Goal: Information Seeking & Learning: Find specific fact

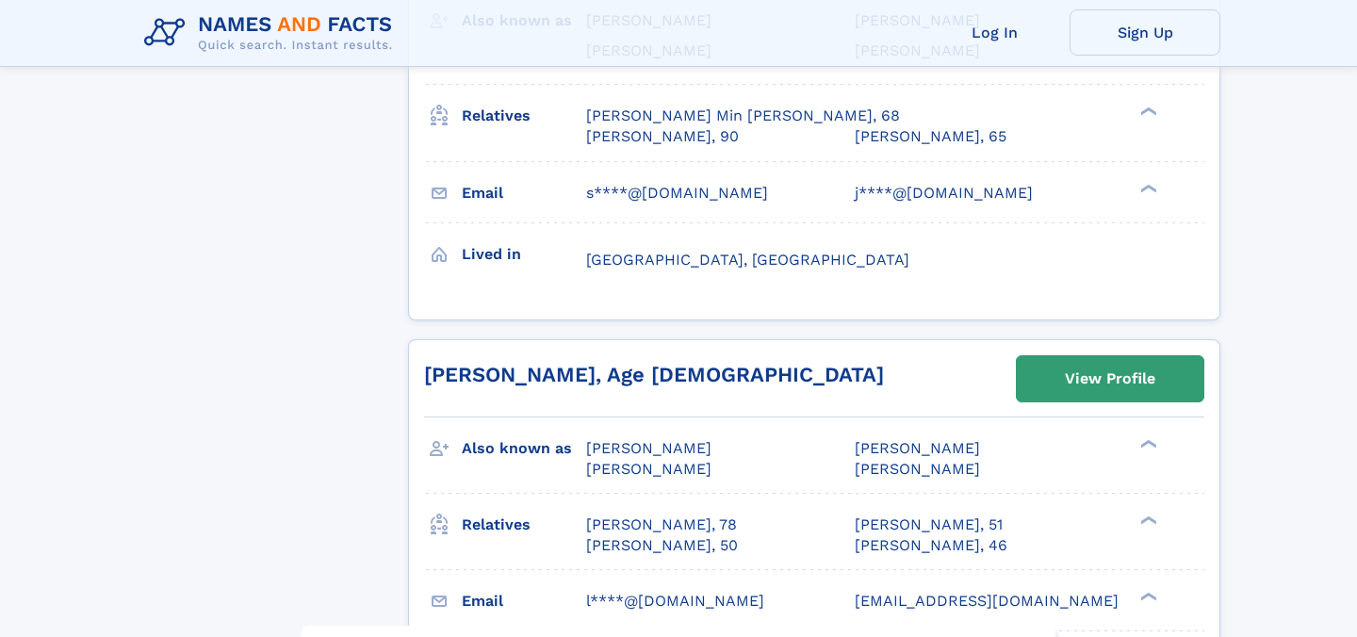
scroll to position [2751, 0]
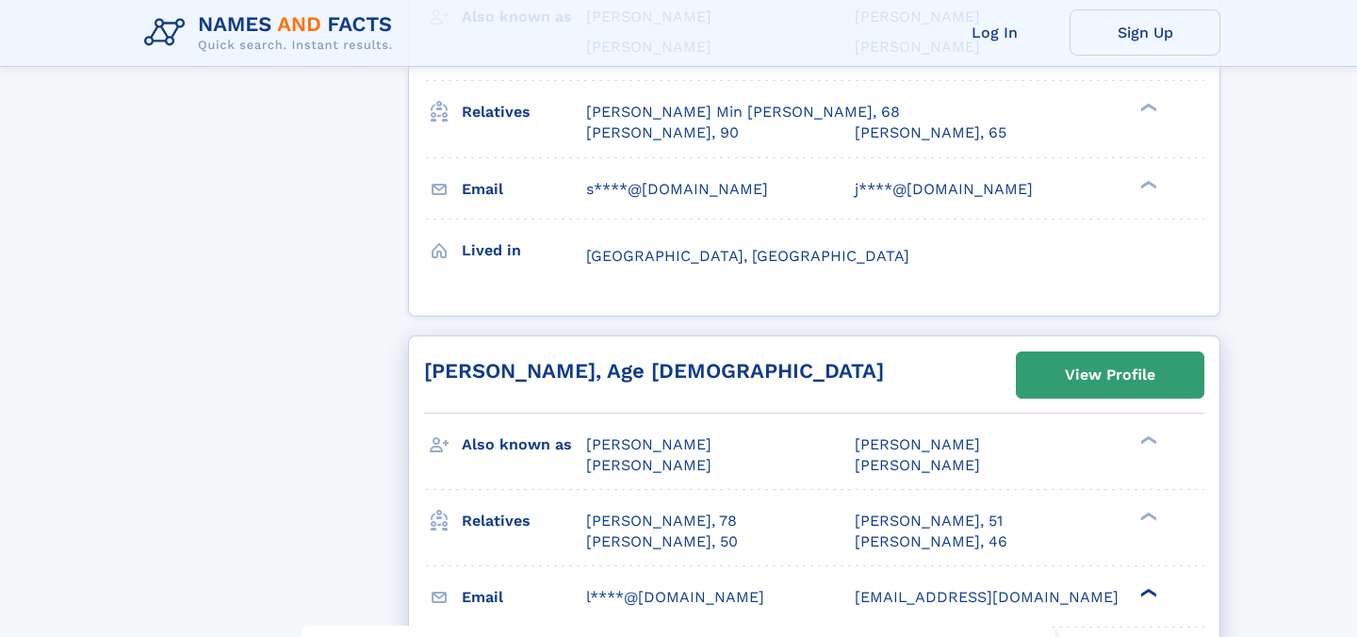
click at [1146, 587] on div "❯" at bounding box center [1146, 593] width 23 height 12
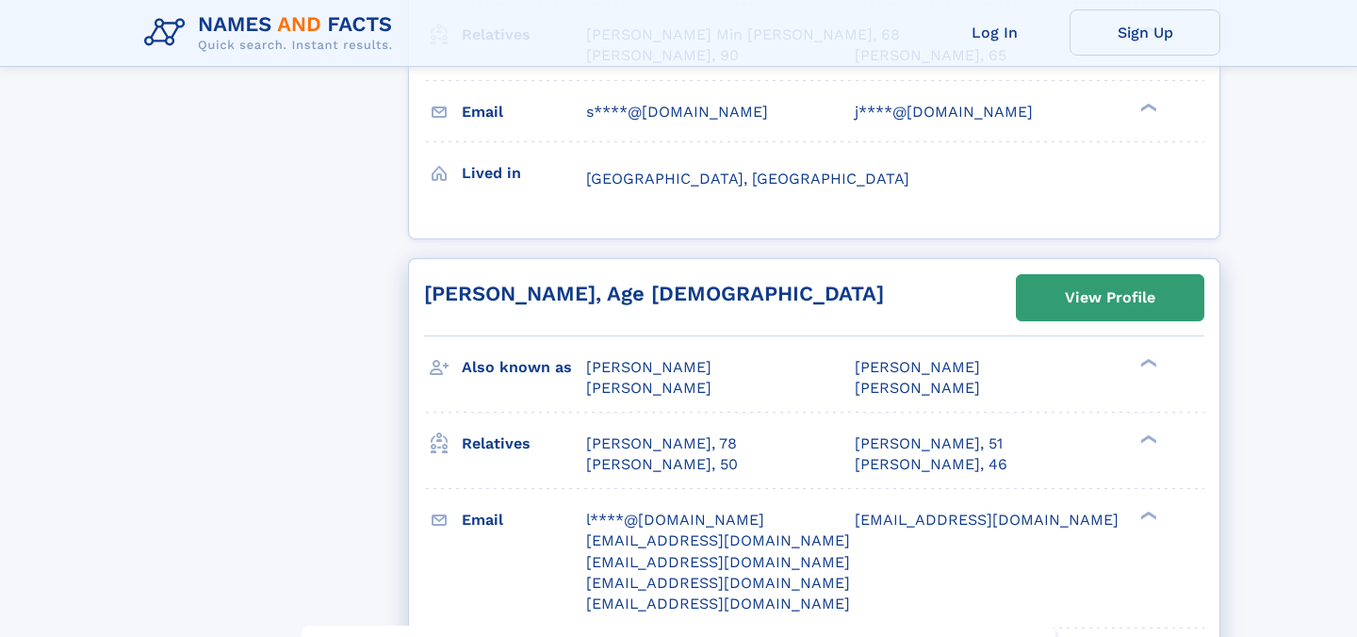
scroll to position [2836, 0]
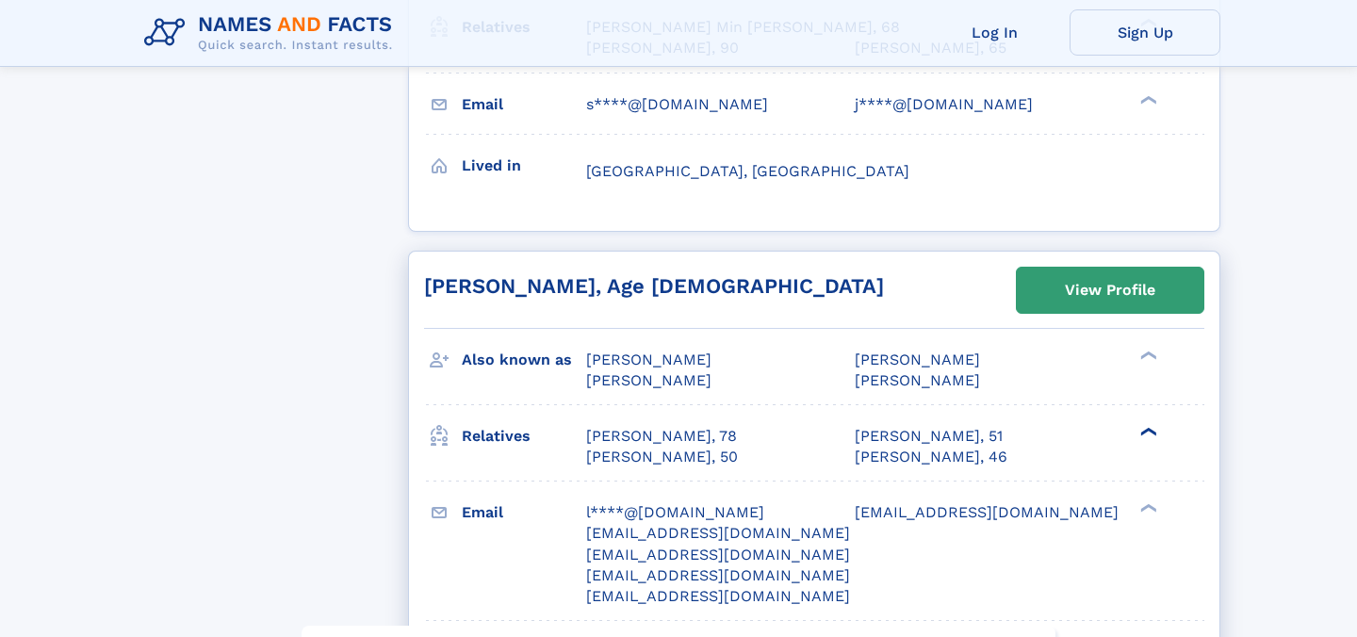
click at [1145, 426] on div "❯" at bounding box center [1146, 432] width 23 height 12
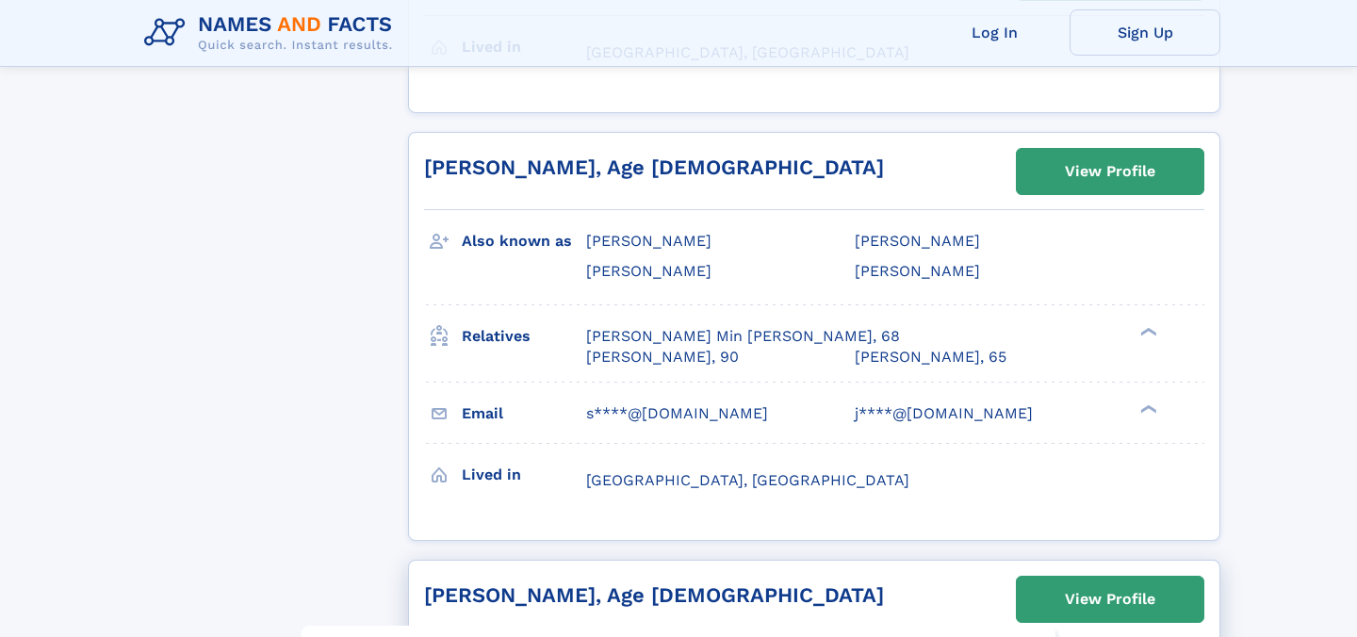
scroll to position [2516, 0]
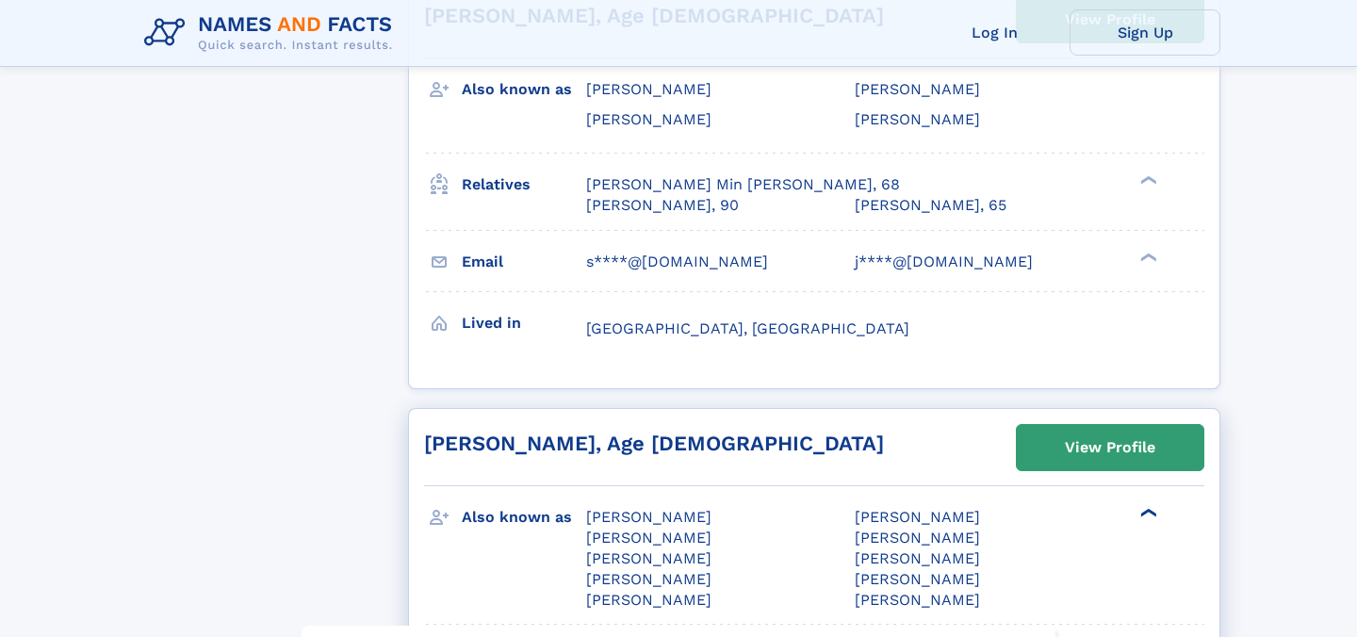
scroll to position [2681, 0]
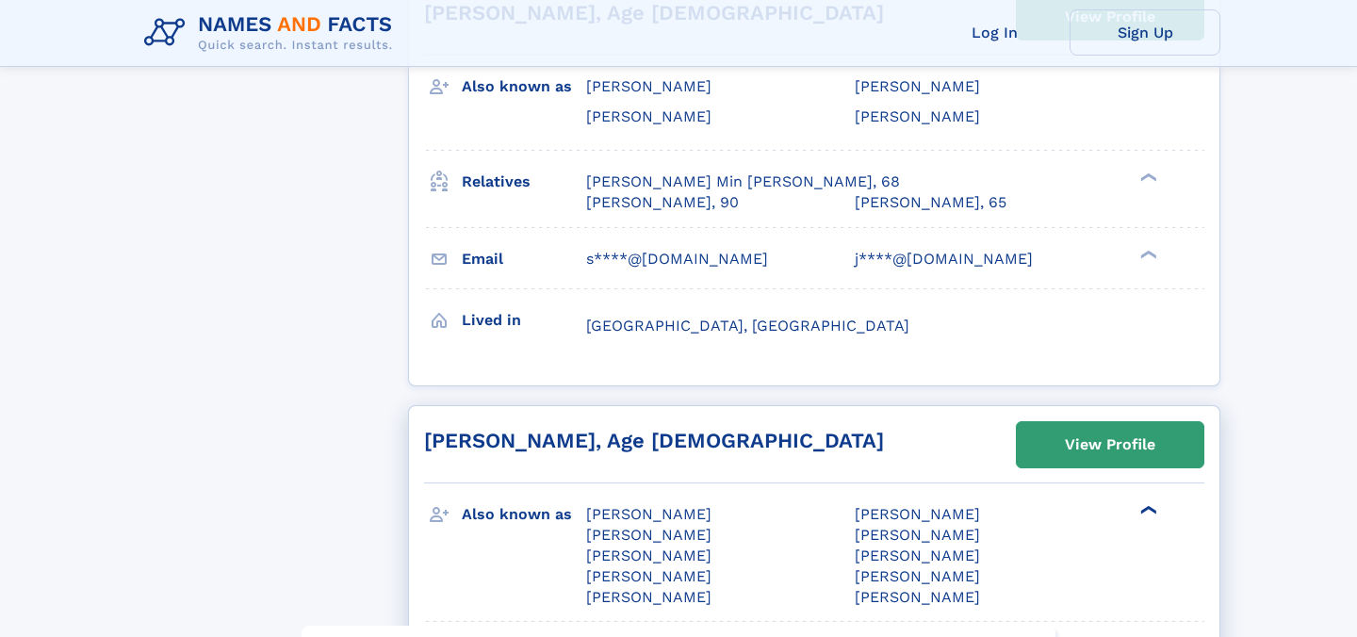
click at [1152, 498] on div "❯" at bounding box center [1154, 509] width 27 height 23
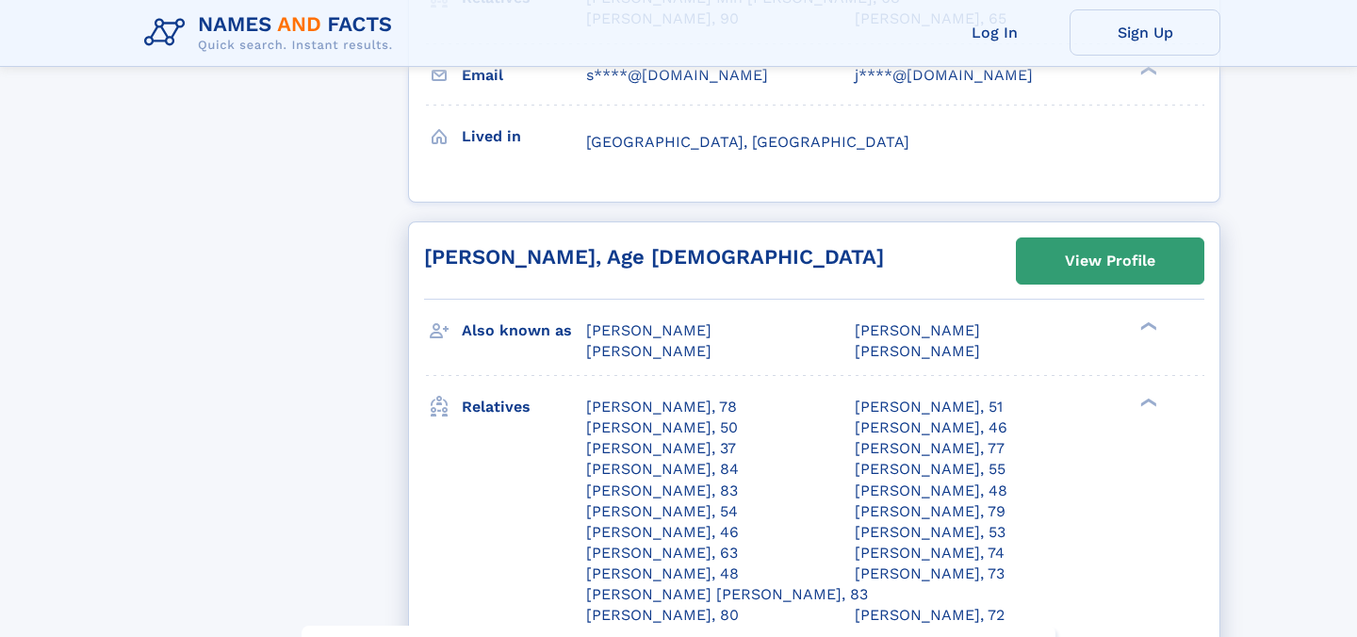
scroll to position [2870, 0]
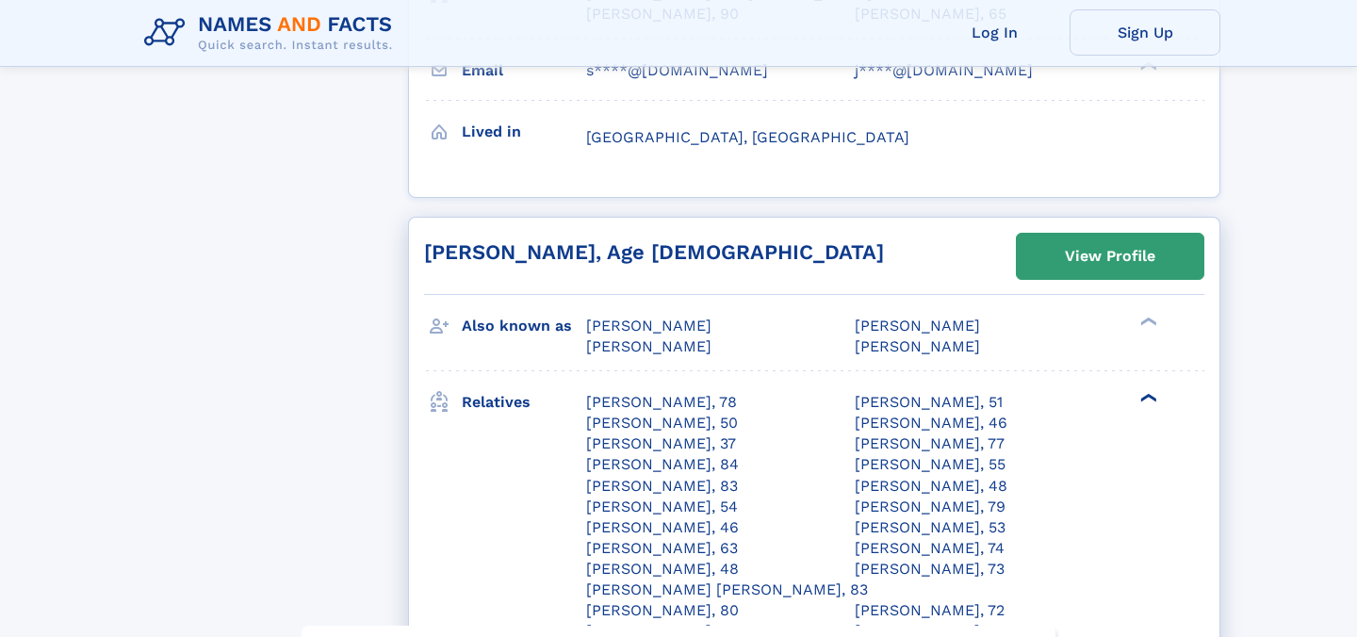
click at [1143, 392] on div "❯" at bounding box center [1146, 398] width 23 height 12
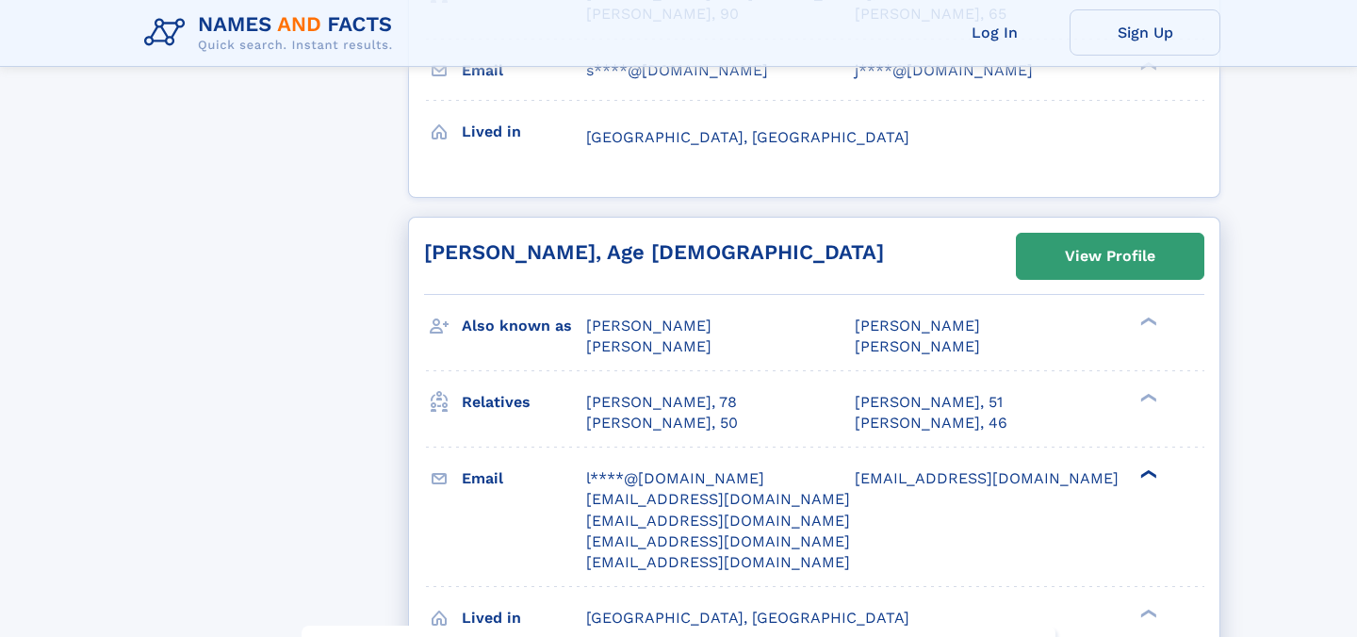
click at [1144, 468] on div "❯" at bounding box center [1146, 474] width 23 height 12
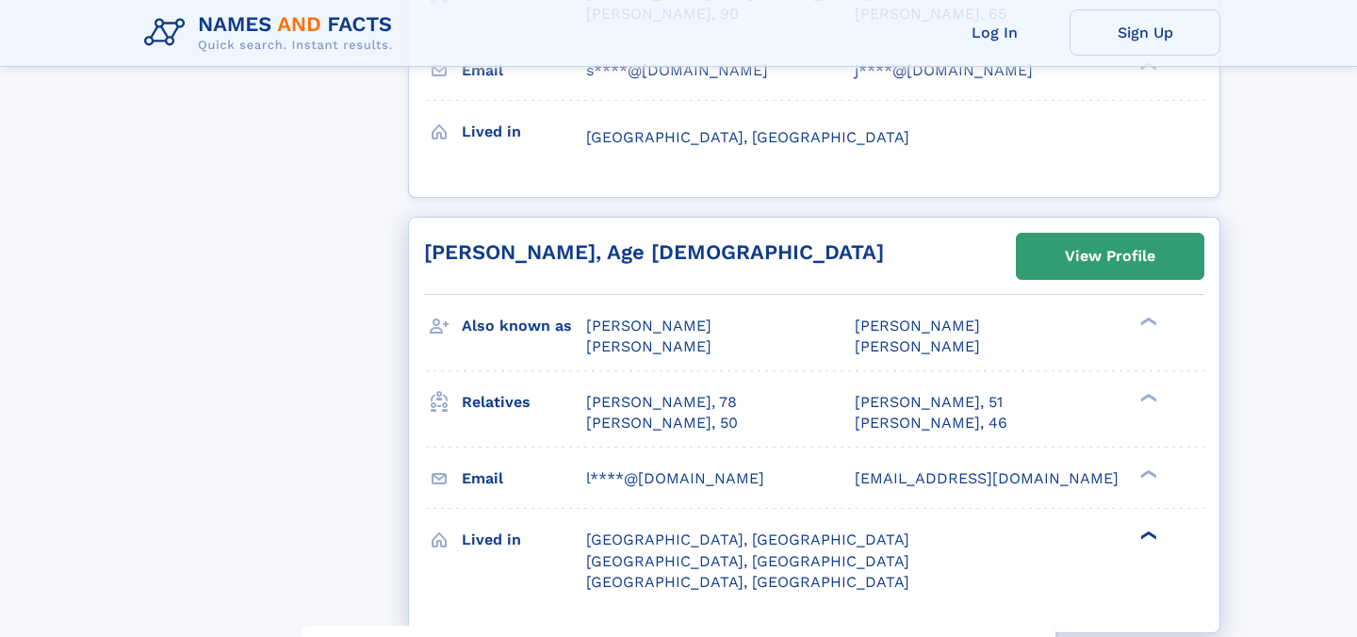
click at [1147, 529] on div "❯" at bounding box center [1146, 535] width 23 height 12
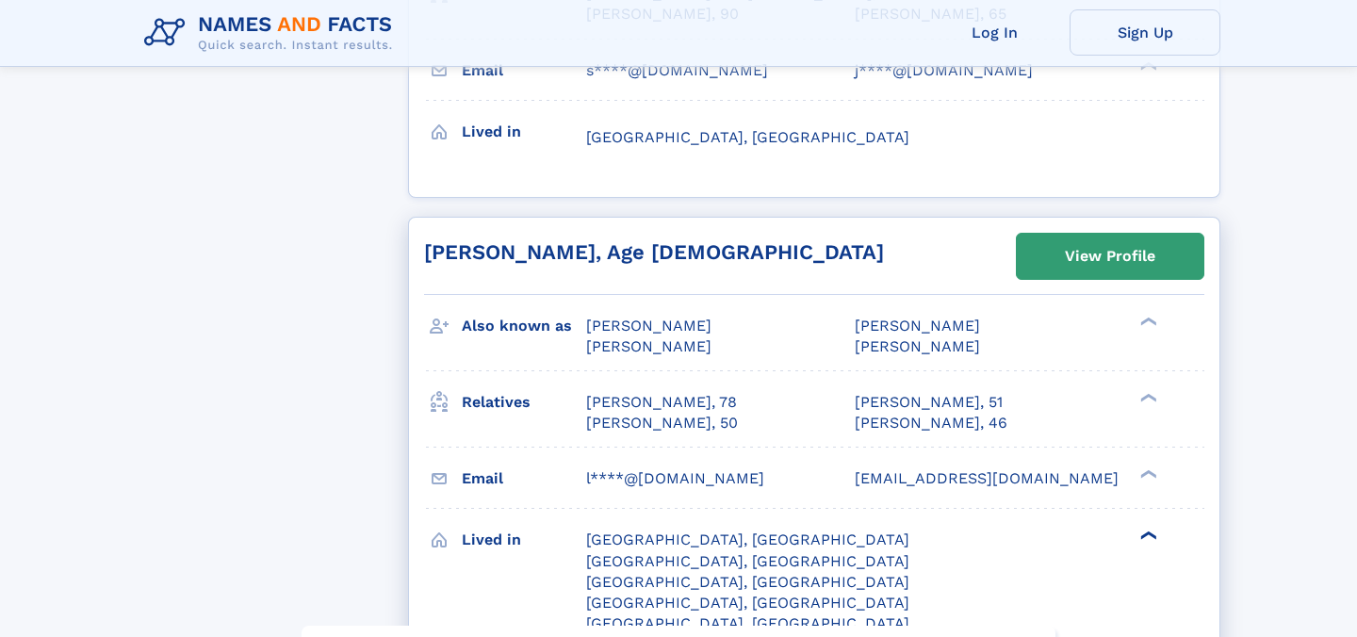
click at [1147, 529] on div "❯" at bounding box center [1146, 535] width 23 height 12
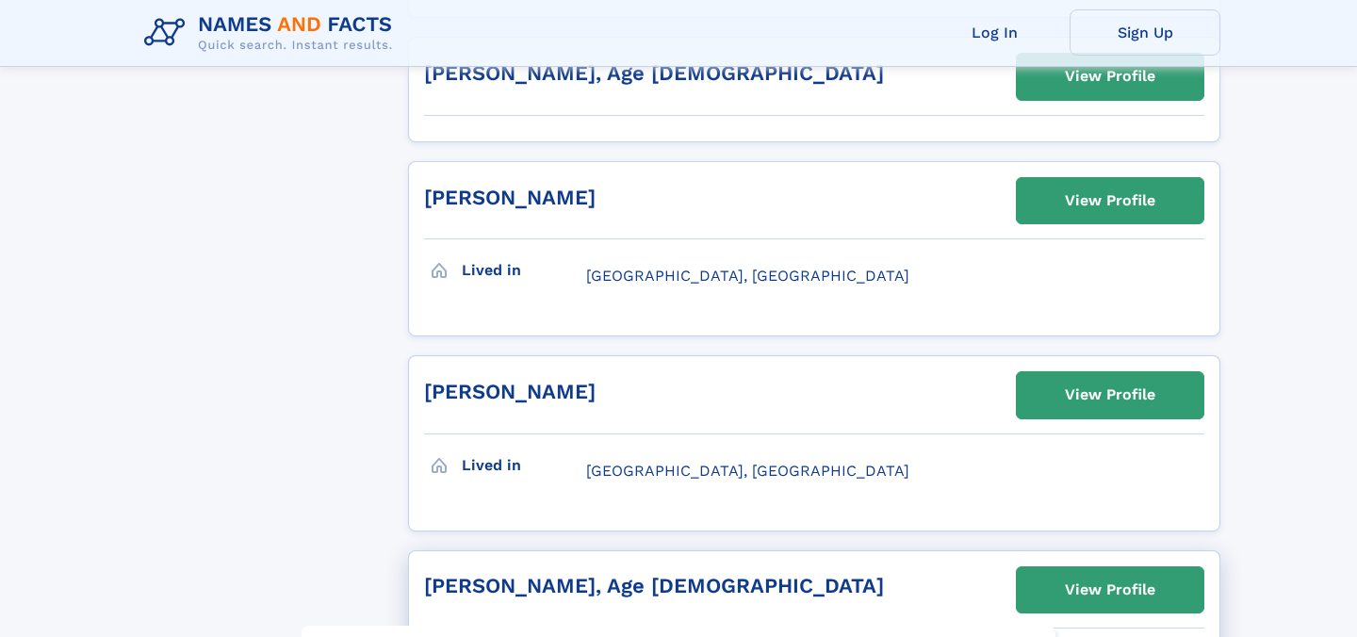
scroll to position [2106, 0]
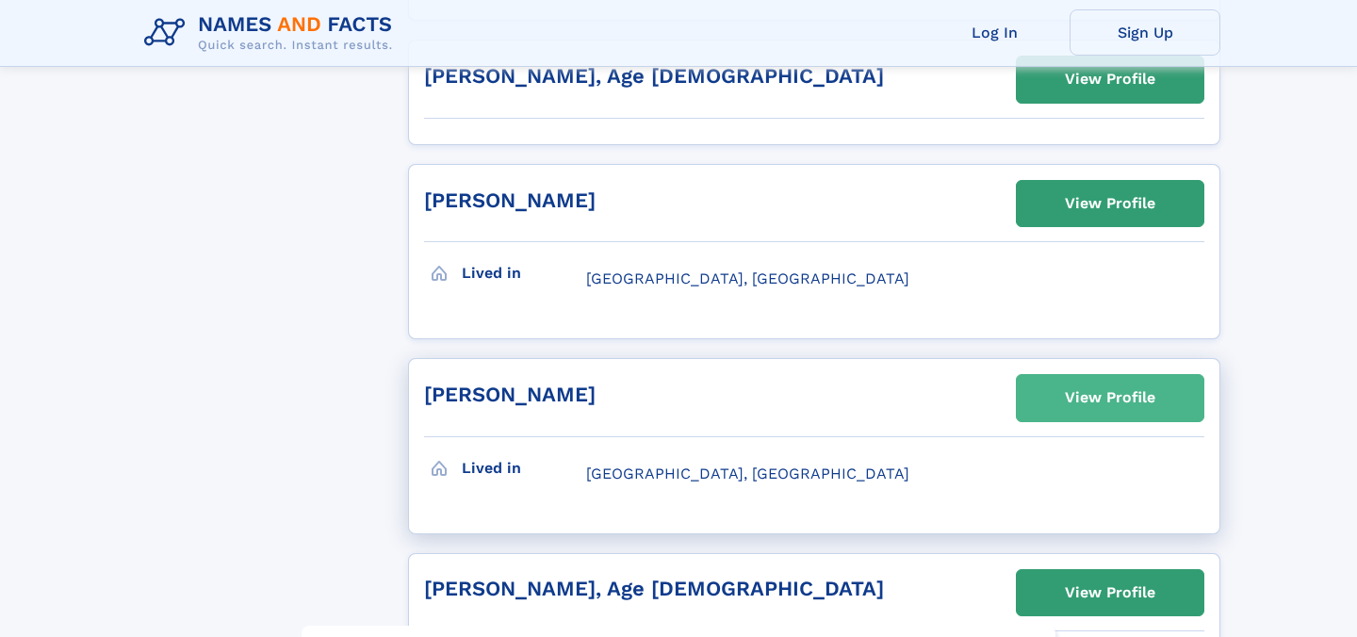
click at [1127, 376] on div "View Profile" at bounding box center [1110, 397] width 90 height 43
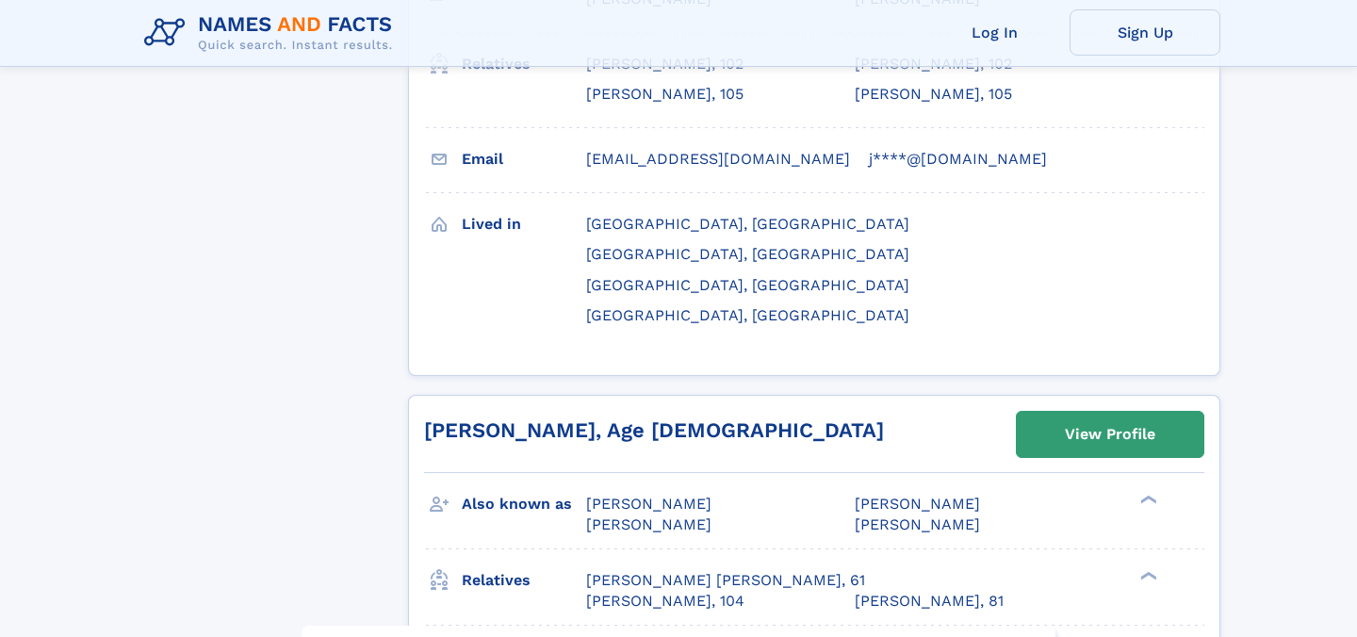
scroll to position [3642, 0]
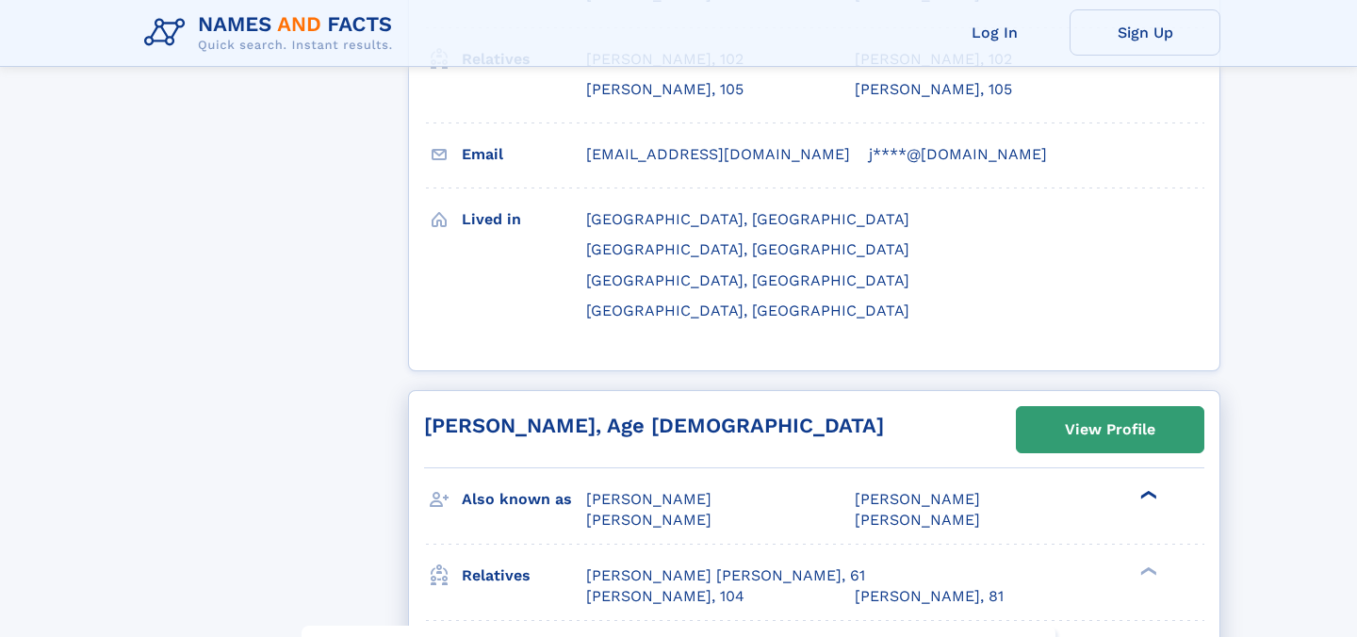
click at [1147, 489] on div "❯" at bounding box center [1146, 495] width 23 height 12
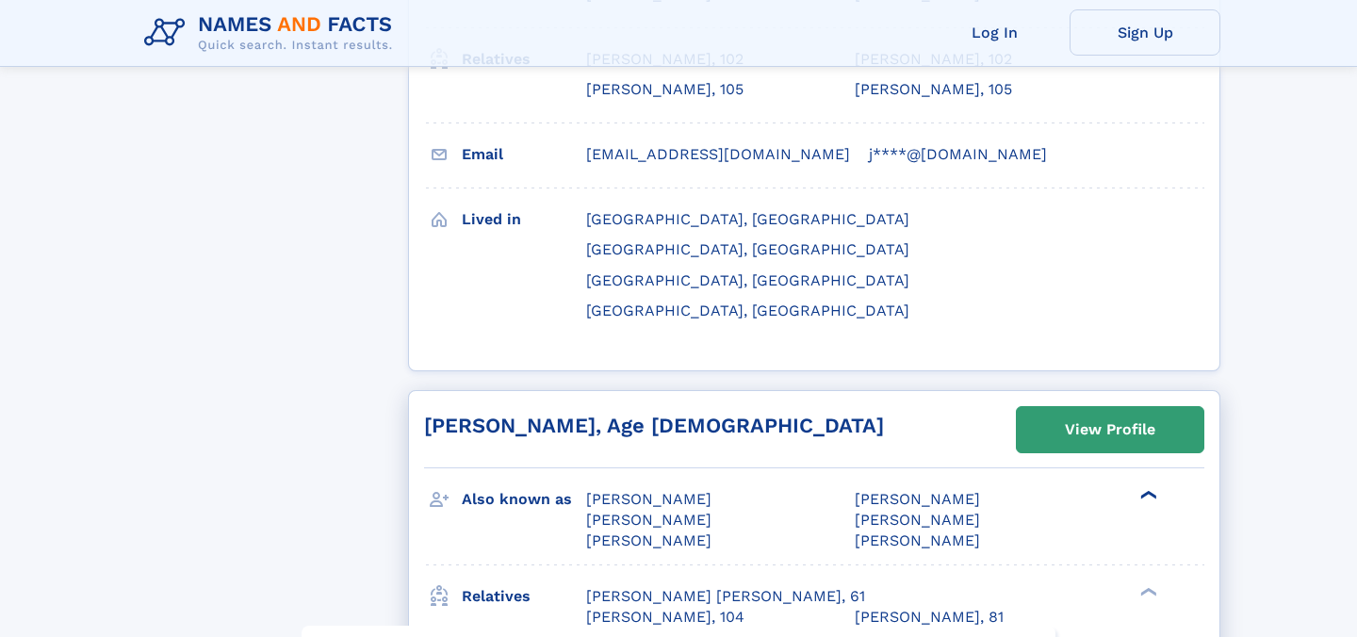
click at [1147, 489] on div "❯" at bounding box center [1146, 495] width 23 height 12
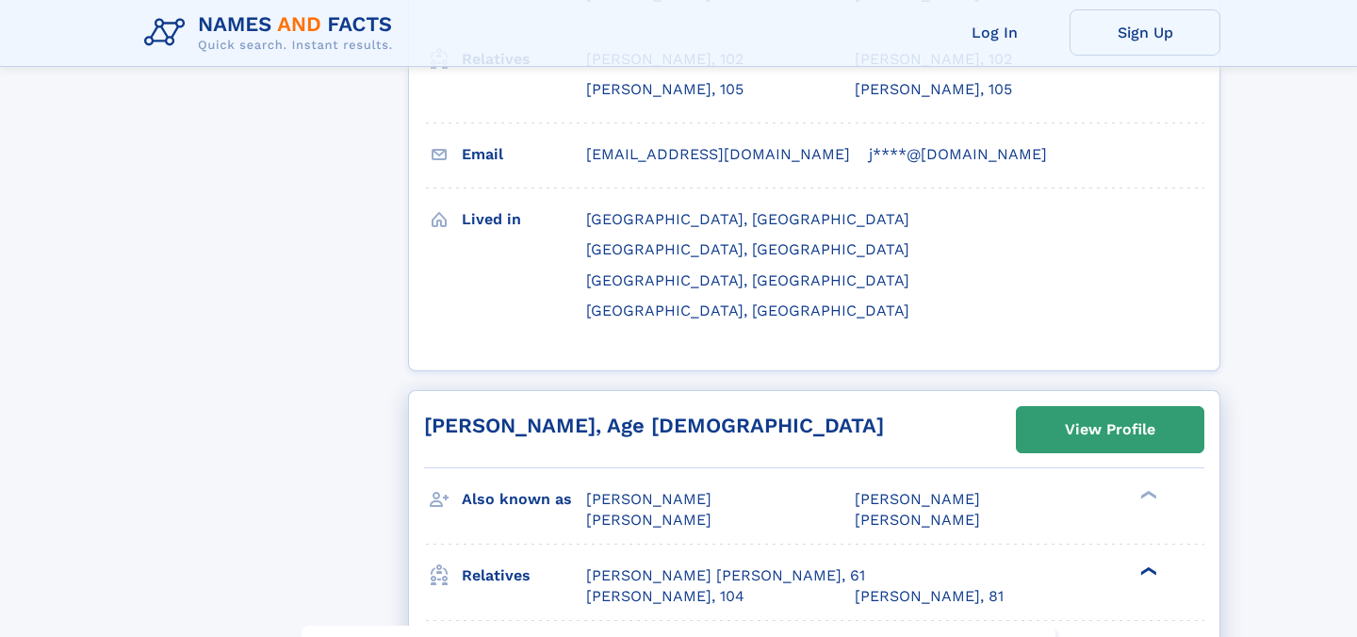
click at [1149, 565] on div "❯" at bounding box center [1146, 571] width 23 height 12
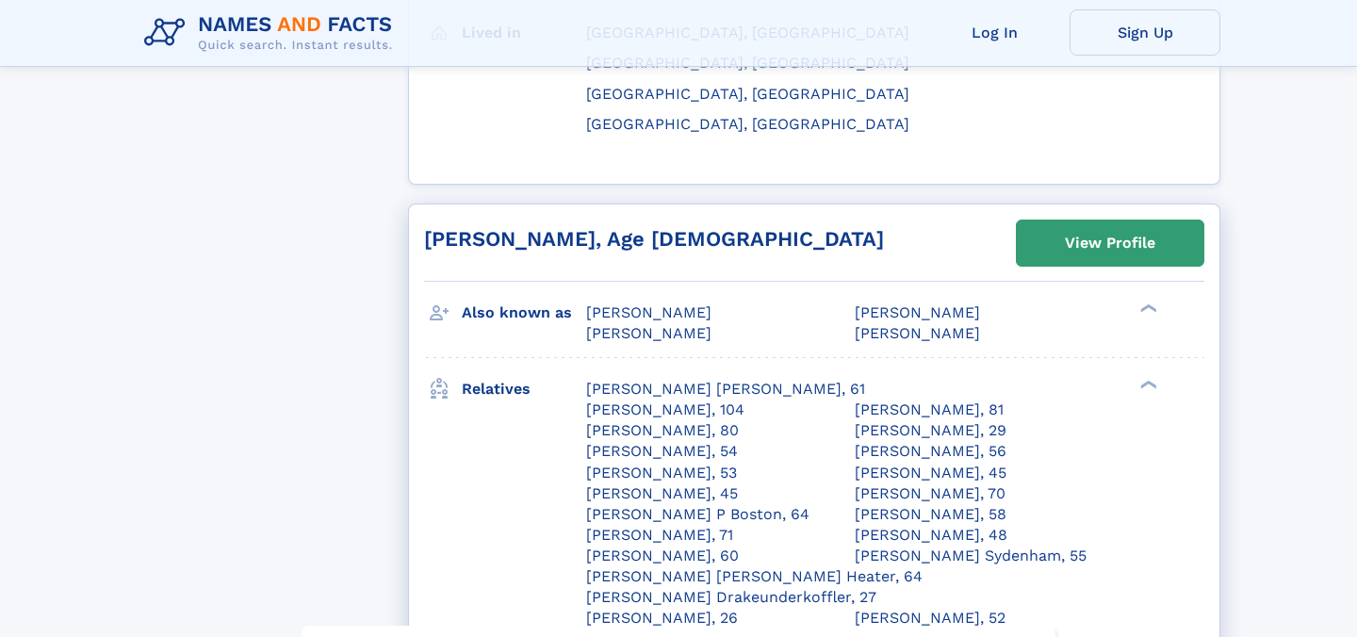
scroll to position [3817, 0]
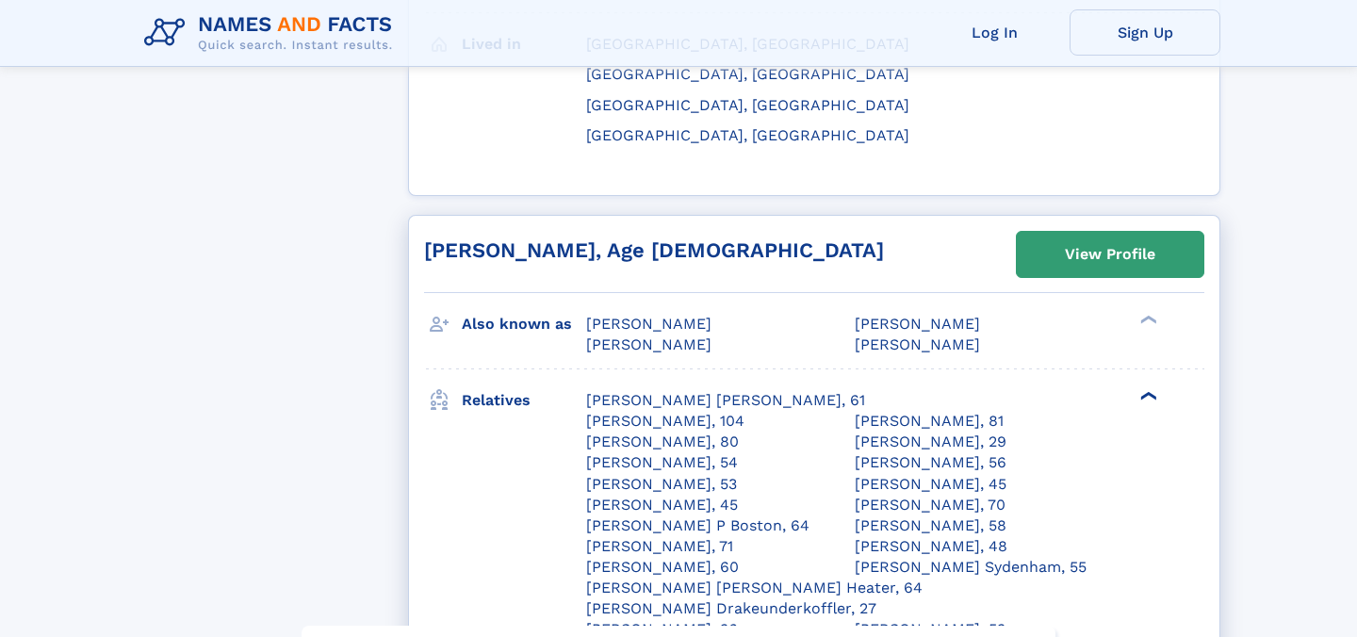
click at [1144, 390] on div "❯" at bounding box center [1146, 396] width 23 height 12
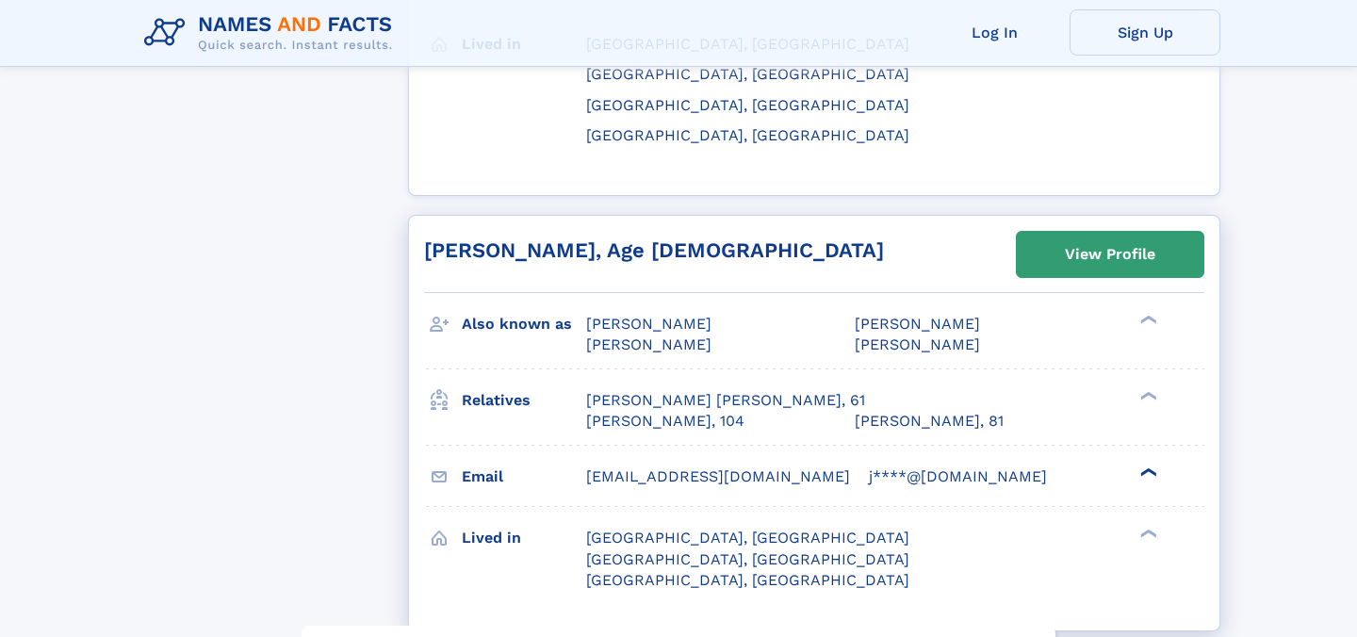
click at [1140, 466] on div "❯" at bounding box center [1146, 472] width 23 height 12
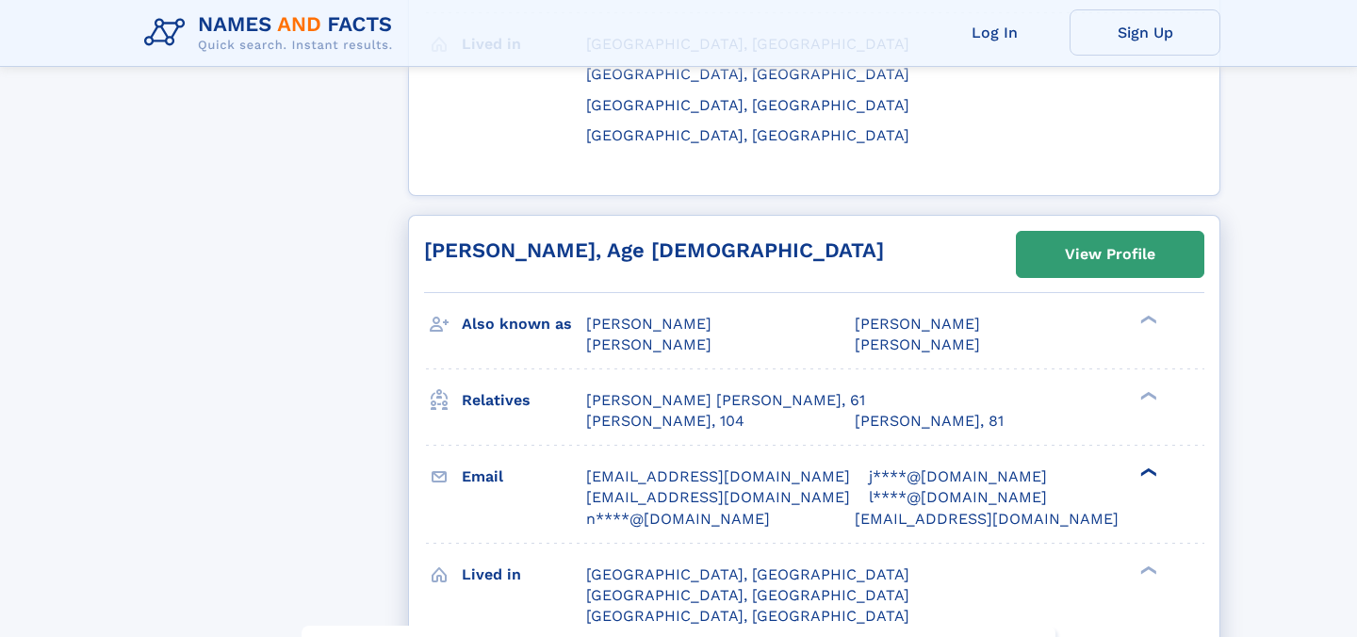
click at [1140, 466] on div "❯" at bounding box center [1146, 472] width 23 height 12
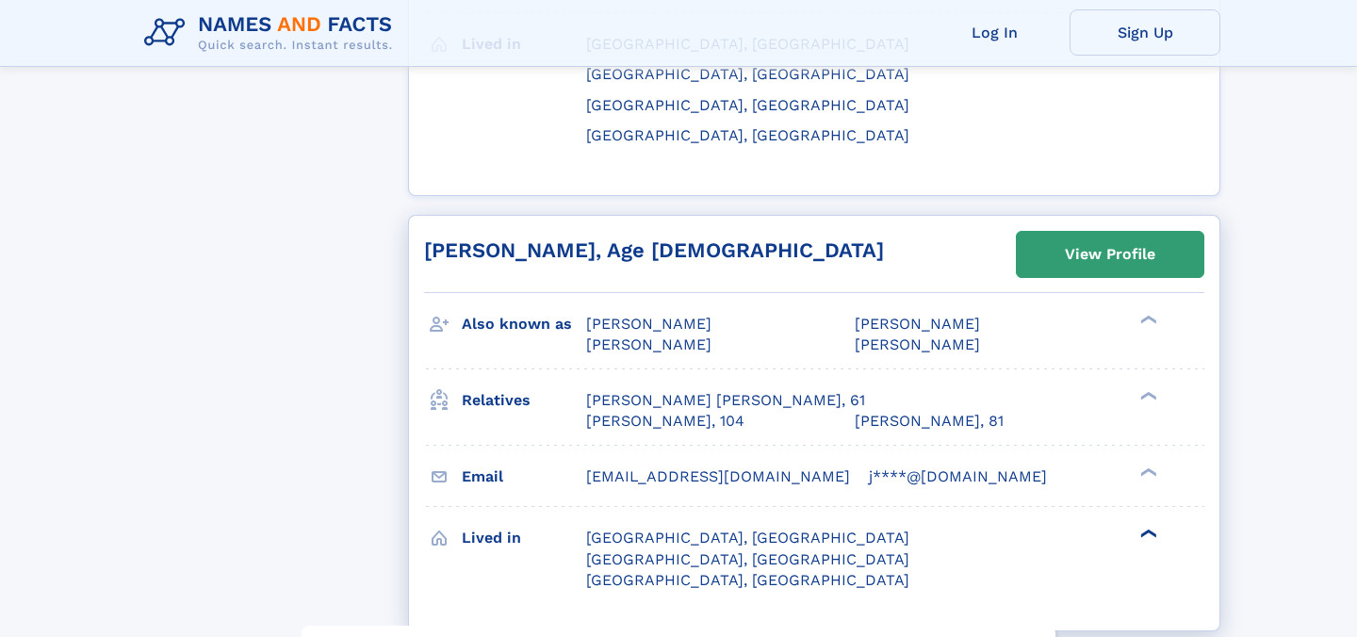
click at [1143, 522] on div "❯" at bounding box center [1154, 533] width 27 height 23
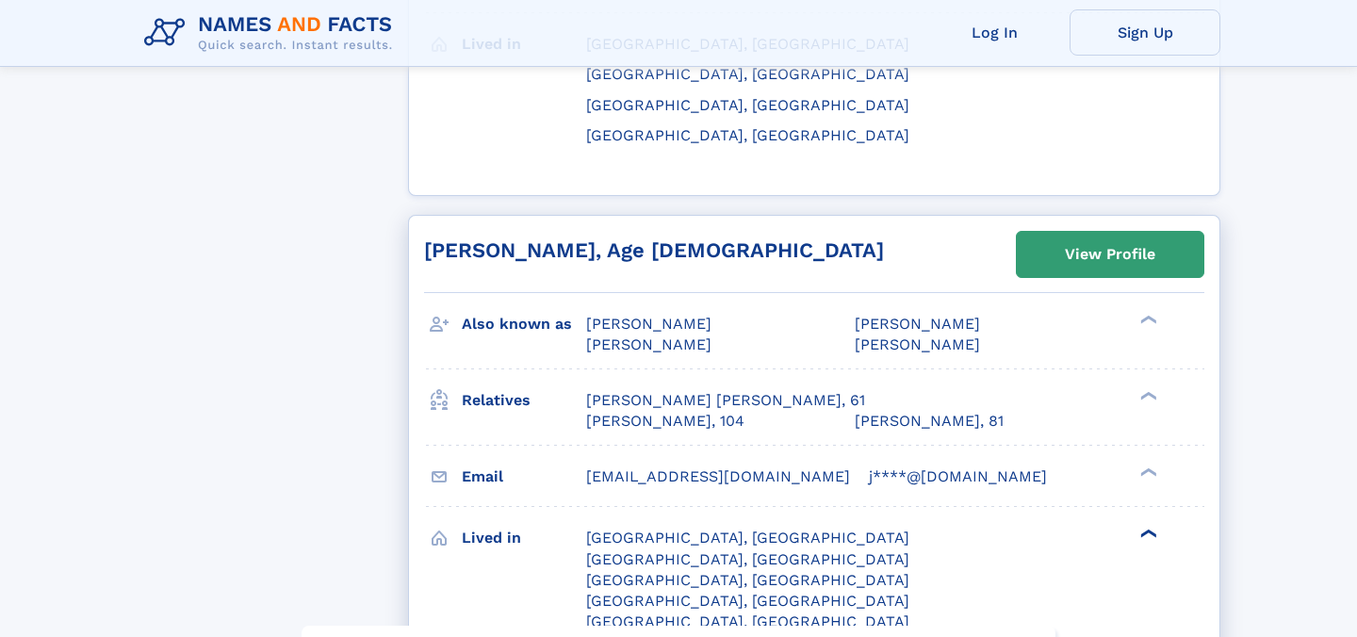
click at [1143, 522] on div "❯" at bounding box center [1154, 533] width 27 height 23
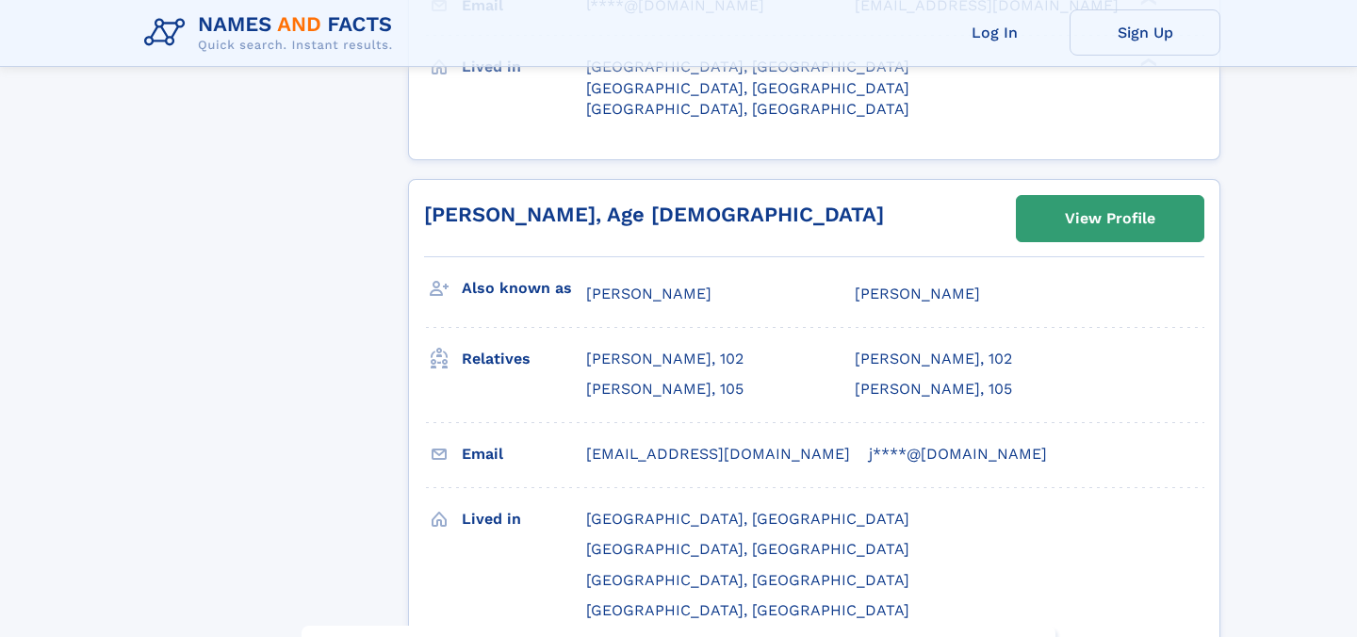
scroll to position [3341, 0]
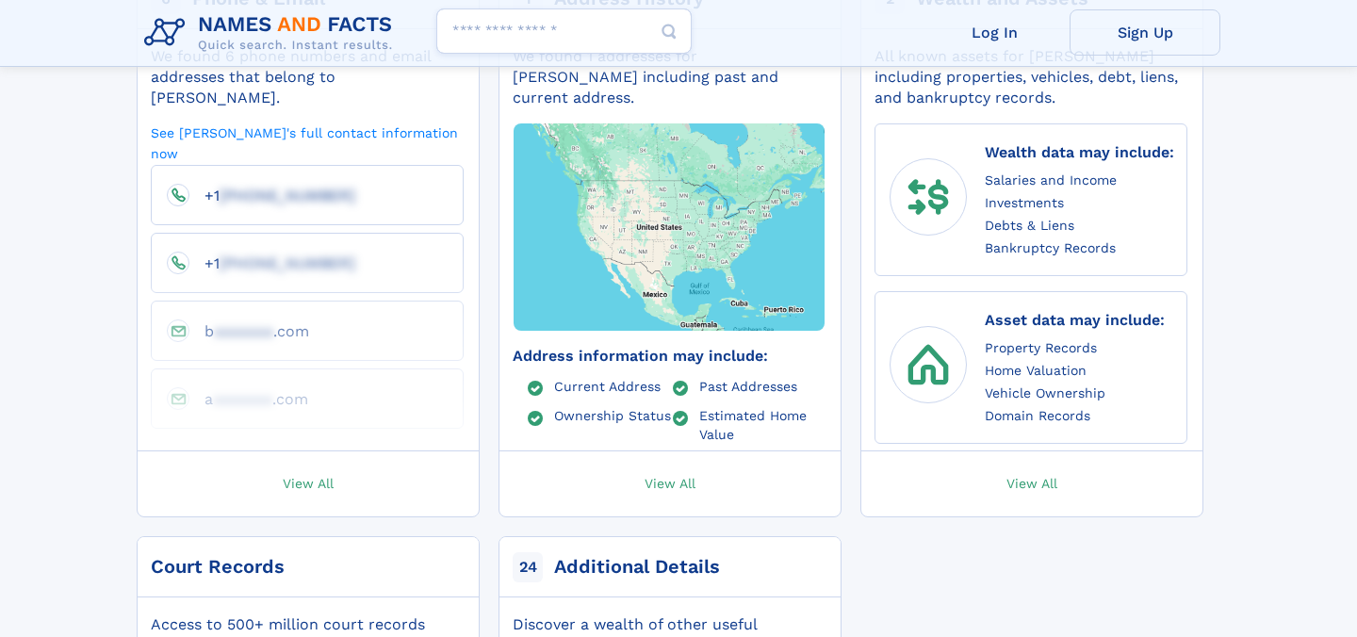
scroll to position [498, 0]
